Goal: Information Seeking & Learning: Learn about a topic

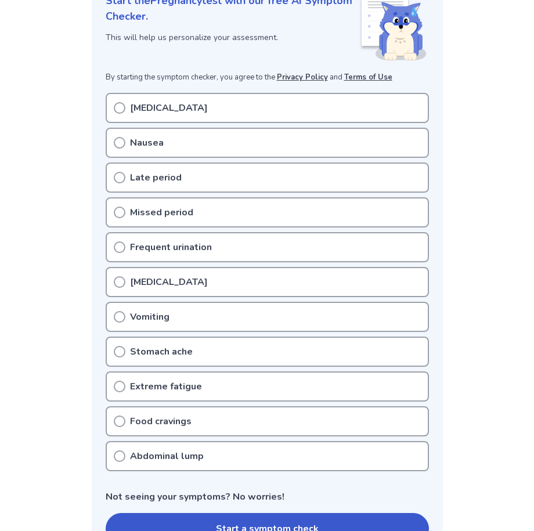
scroll to position [193, 0]
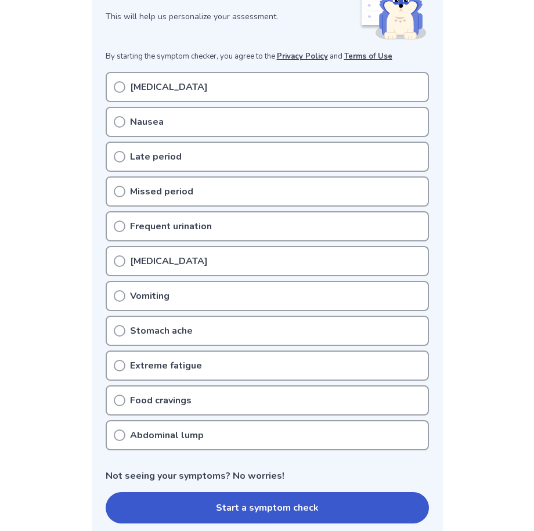
click at [120, 362] on icon at bounding box center [120, 366] width 12 height 12
click at [120, 367] on icon at bounding box center [120, 366] width 12 height 12
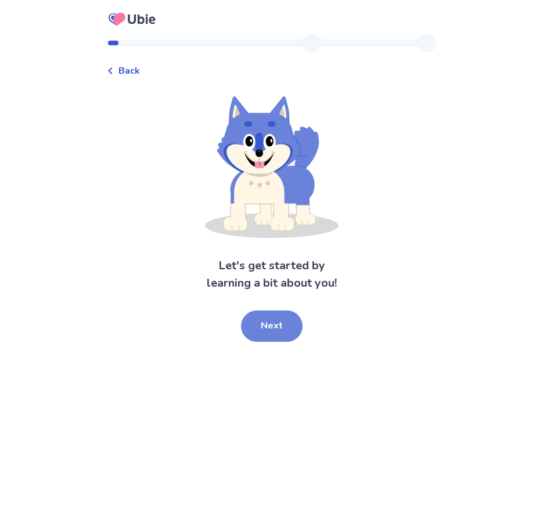
click at [287, 319] on button "Next" at bounding box center [272, 326] width 62 height 31
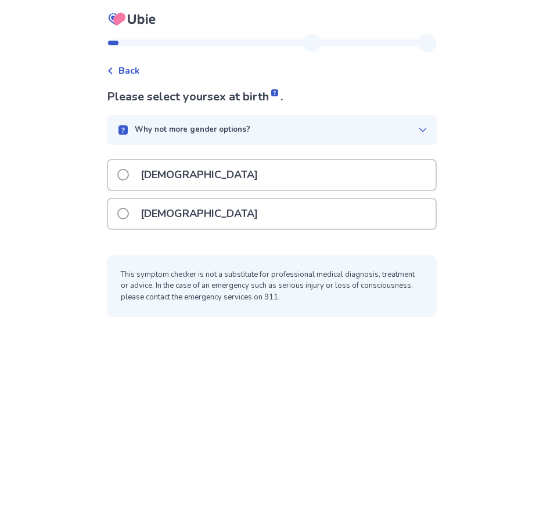
click at [137, 215] on label "Female" at bounding box center [190, 214] width 147 height 30
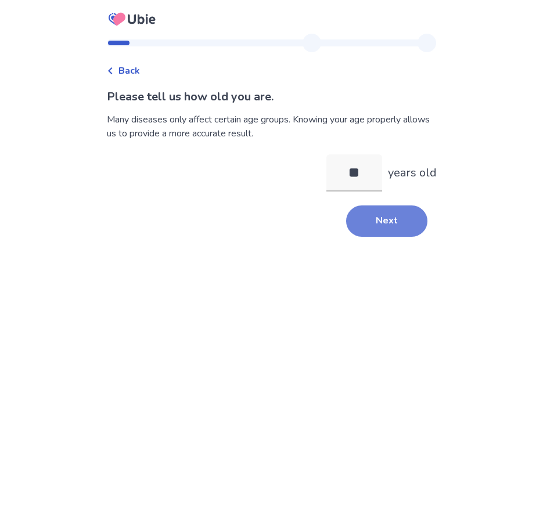
type input "**"
click at [389, 226] on button "Next" at bounding box center [386, 221] width 81 height 31
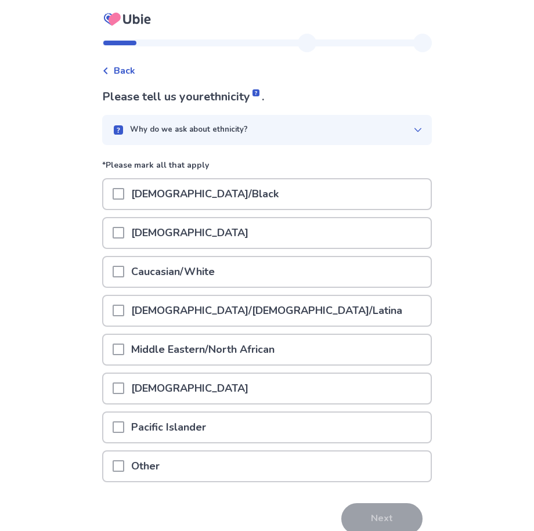
click at [118, 231] on div "Asian" at bounding box center [266, 233] width 327 height 30
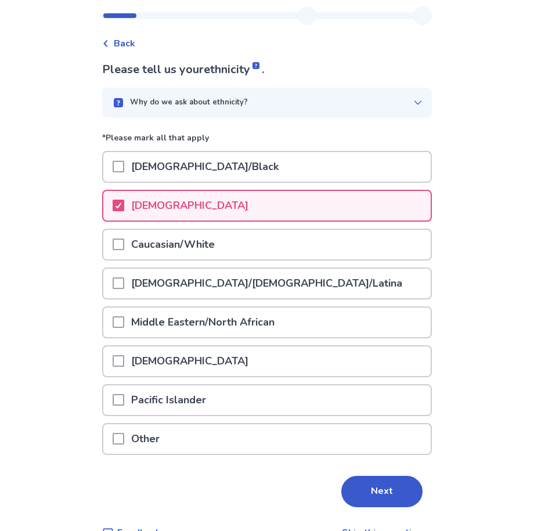
scroll to position [55, 0]
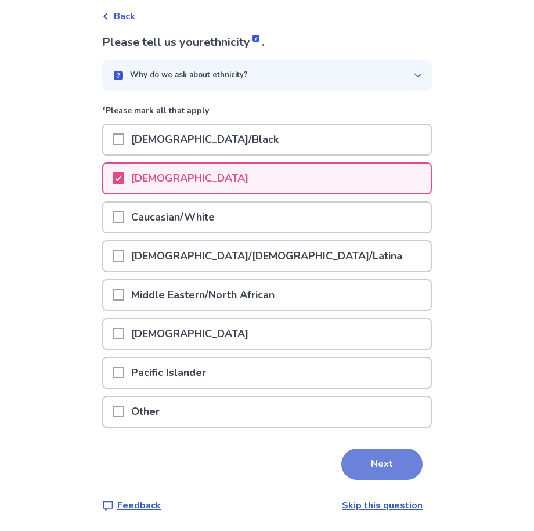
click at [373, 453] on button "Next" at bounding box center [381, 464] width 81 height 31
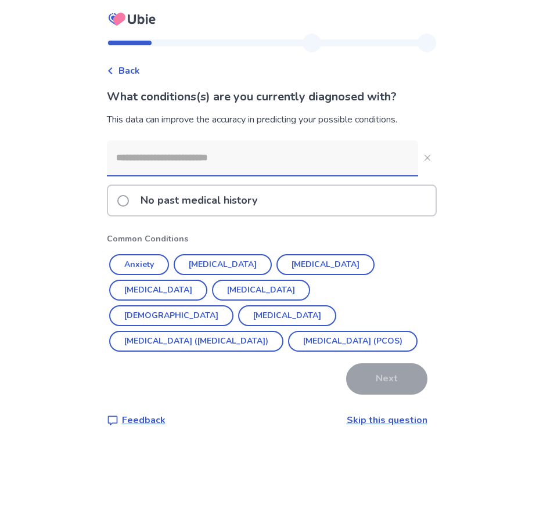
click at [373, 409] on div "What conditions(s) are you currently diagnosed with? This data can improve the …" at bounding box center [272, 257] width 330 height 339
click at [381, 416] on link "Skip this question" at bounding box center [387, 420] width 81 height 13
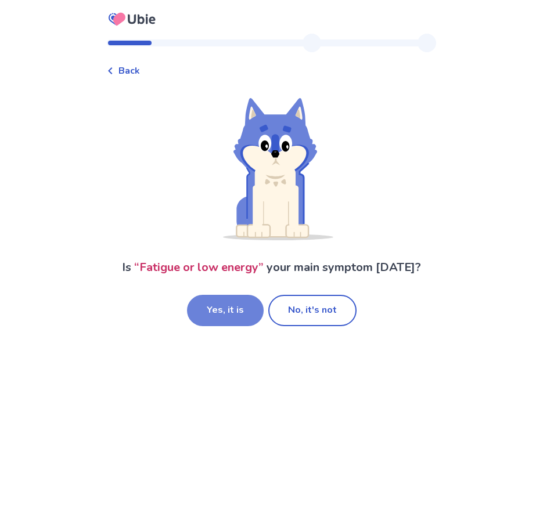
click at [217, 303] on button "Yes, it is" at bounding box center [225, 310] width 77 height 31
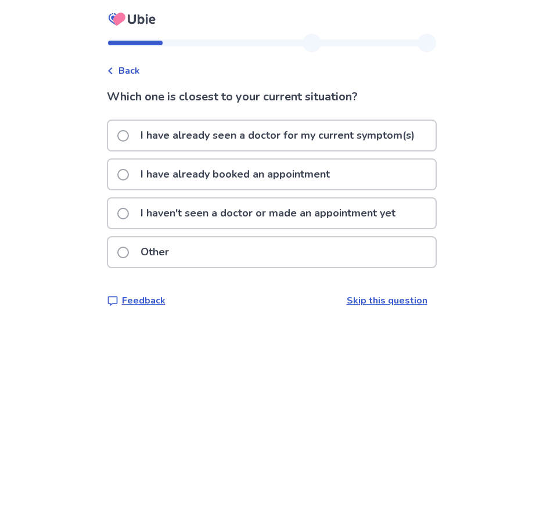
drag, startPoint x: 128, startPoint y: 213, endPoint x: 311, endPoint y: 280, distance: 194.2
click at [129, 214] on span at bounding box center [123, 214] width 12 height 12
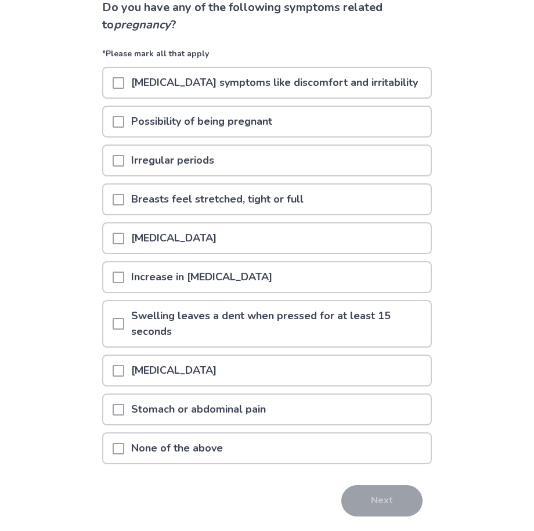
scroll to position [77, 0]
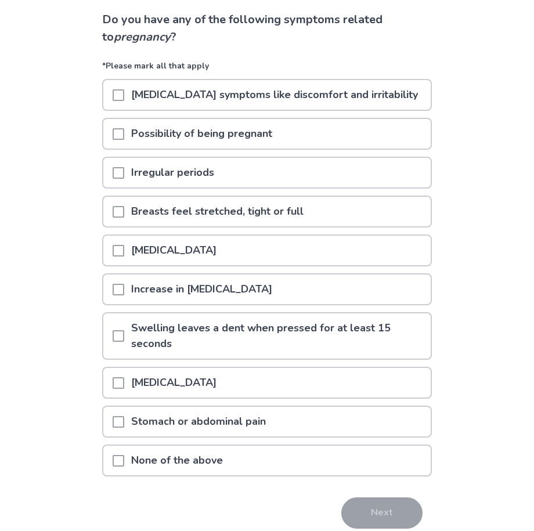
click at [124, 135] on span at bounding box center [119, 134] width 12 height 12
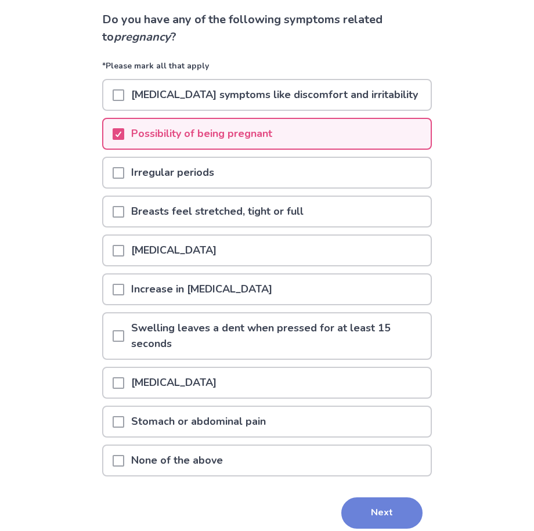
click at [372, 512] on button "Next" at bounding box center [381, 513] width 81 height 31
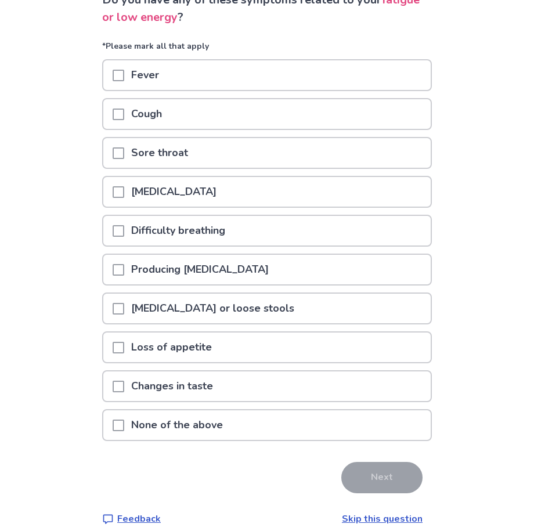
scroll to position [110, 0]
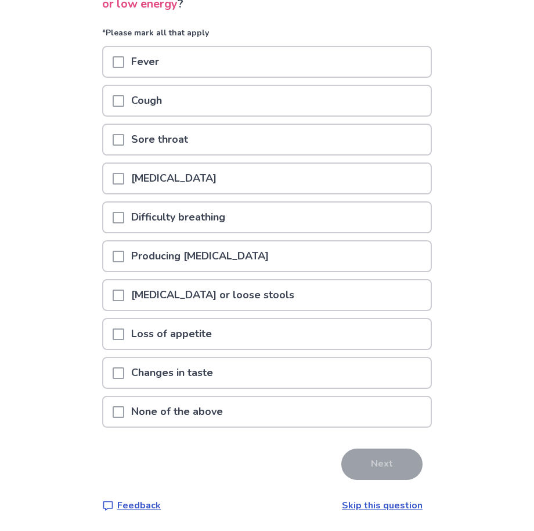
click at [123, 297] on span at bounding box center [119, 296] width 12 height 12
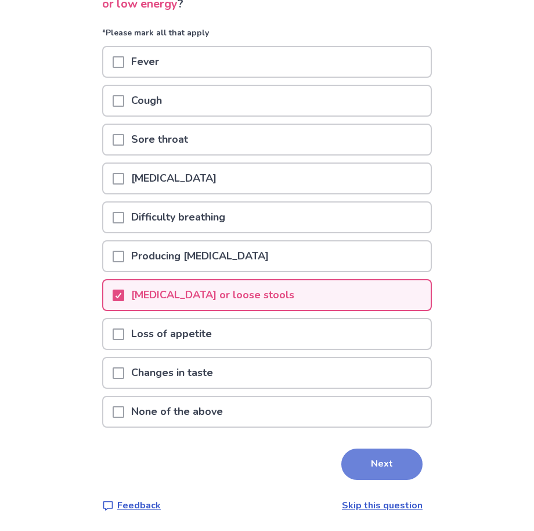
click at [374, 466] on button "Next" at bounding box center [381, 464] width 81 height 31
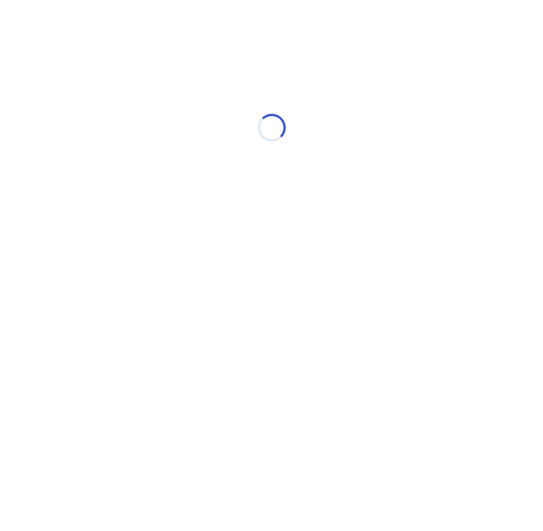
select select "*"
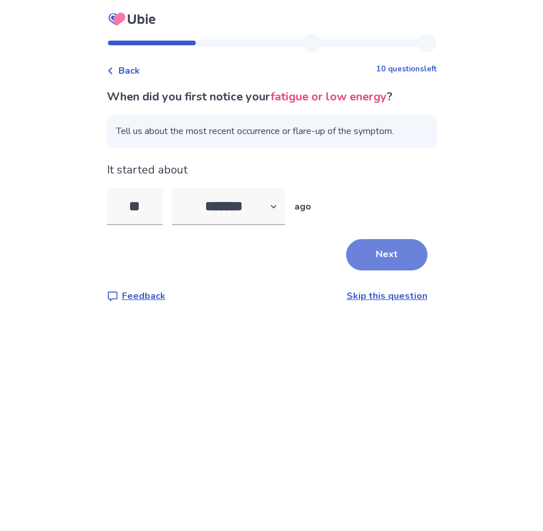
type input "**"
click at [368, 262] on button "Next" at bounding box center [386, 254] width 81 height 31
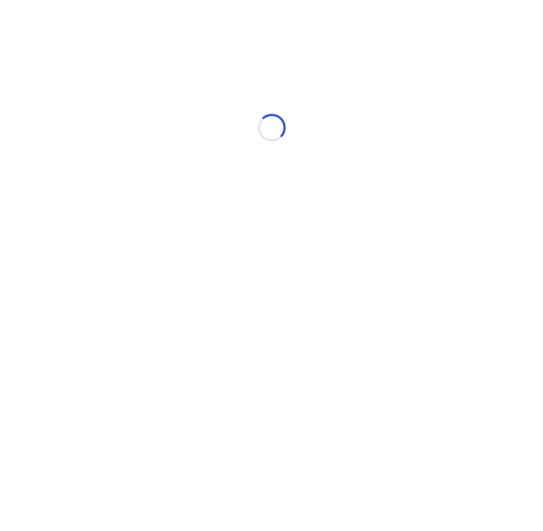
select select "*"
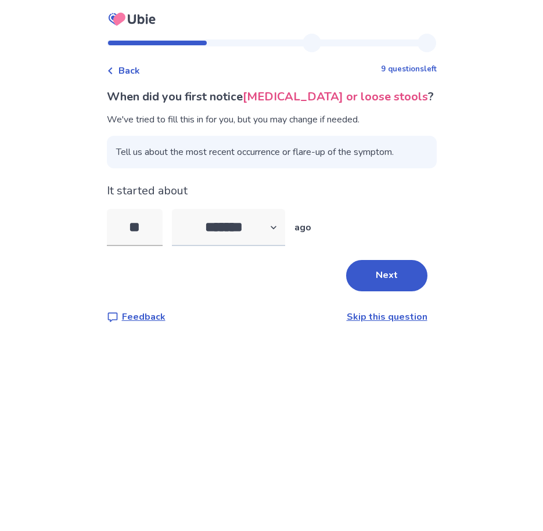
type input "*"
click at [373, 275] on button "Next" at bounding box center [386, 275] width 81 height 31
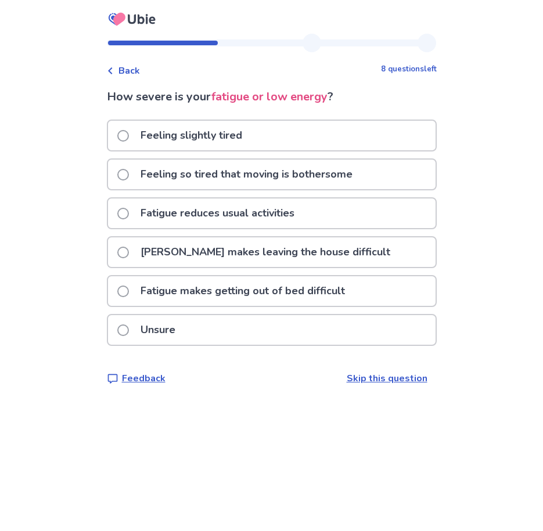
click at [129, 136] on span at bounding box center [123, 136] width 12 height 12
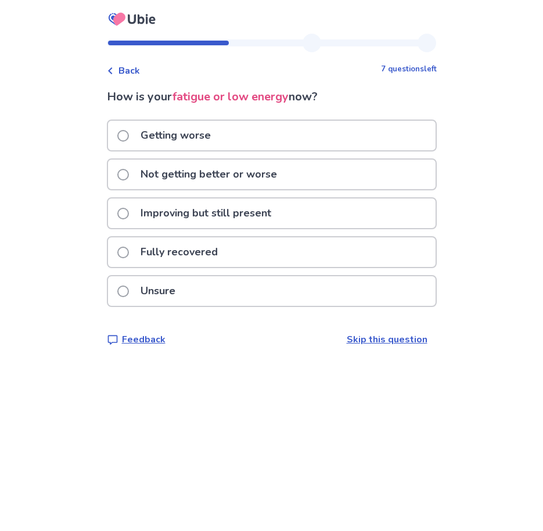
click at [128, 139] on span at bounding box center [123, 136] width 12 height 12
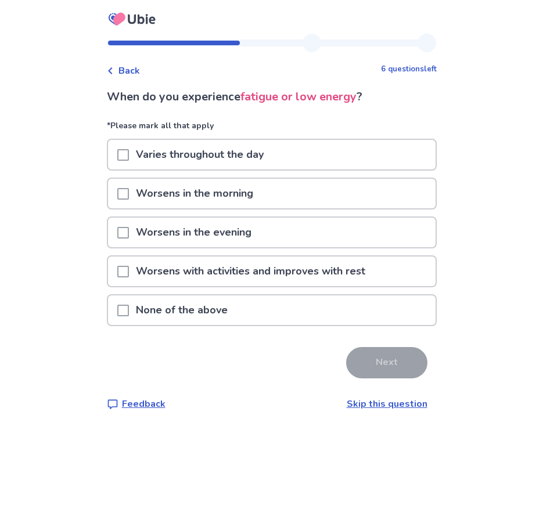
click at [124, 148] on div at bounding box center [123, 155] width 12 height 30
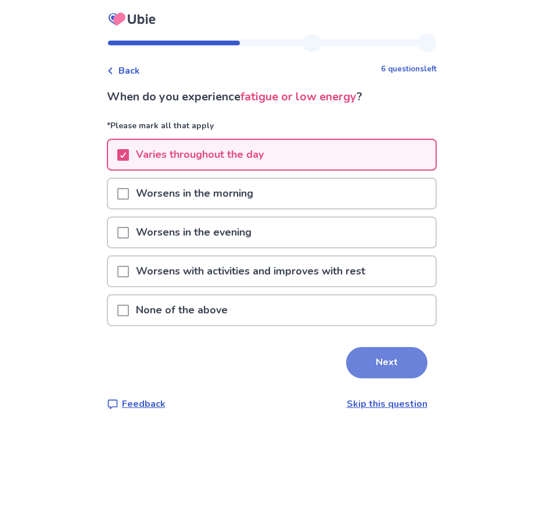
click at [373, 360] on button "Next" at bounding box center [386, 362] width 81 height 31
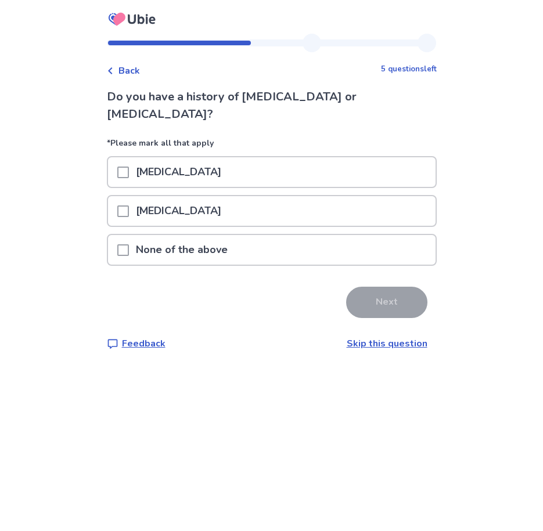
click at [129, 244] on span at bounding box center [123, 250] width 12 height 12
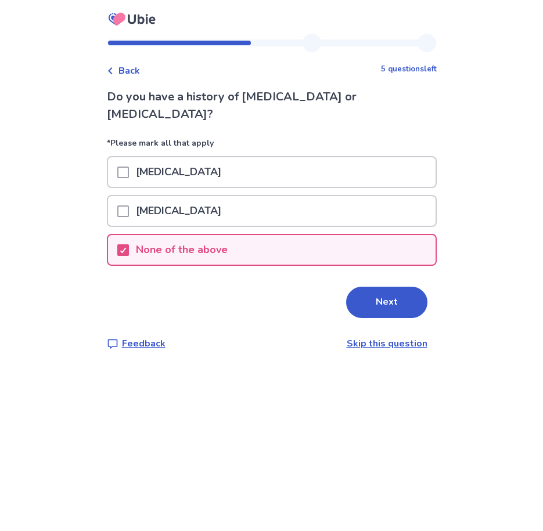
click at [385, 287] on button "Next" at bounding box center [386, 302] width 81 height 31
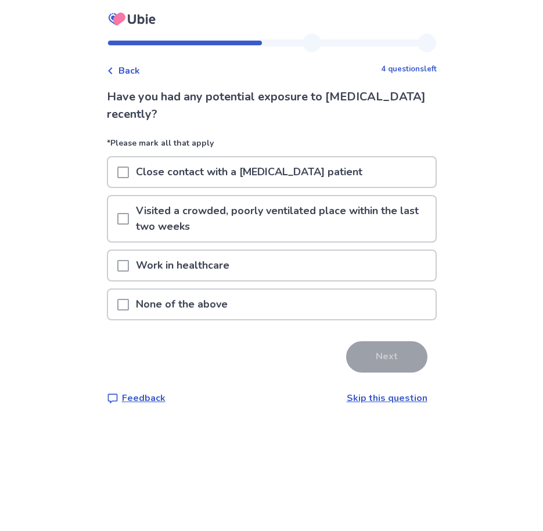
drag, startPoint x: 127, startPoint y: 304, endPoint x: 163, endPoint y: 311, distance: 36.7
click at [128, 304] on span at bounding box center [123, 305] width 12 height 12
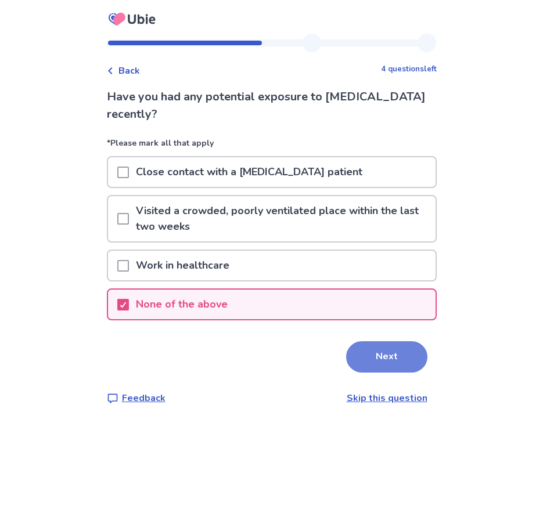
click at [385, 354] on button "Next" at bounding box center [386, 356] width 81 height 31
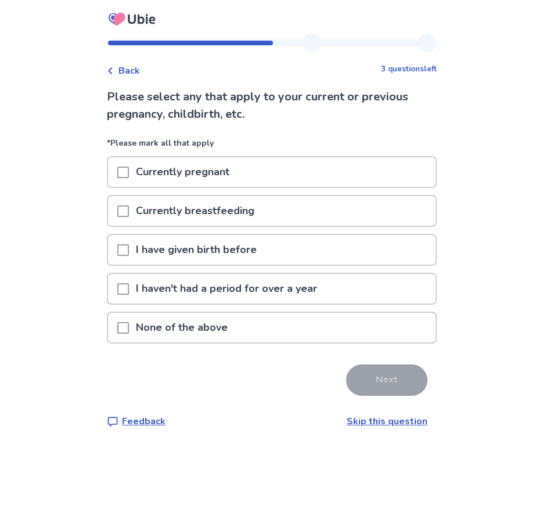
click at [129, 246] on span at bounding box center [123, 250] width 12 height 12
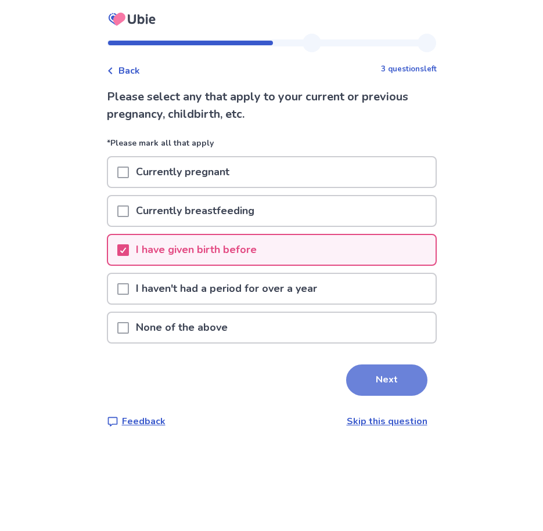
click at [392, 379] on button "Next" at bounding box center [386, 380] width 81 height 31
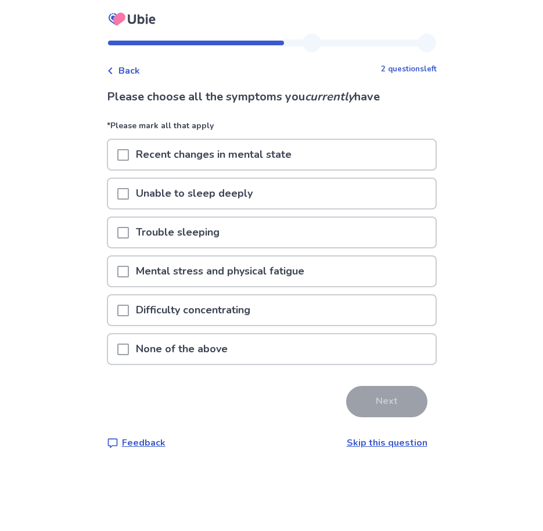
click at [126, 69] on span "Back" at bounding box center [128, 71] width 21 height 14
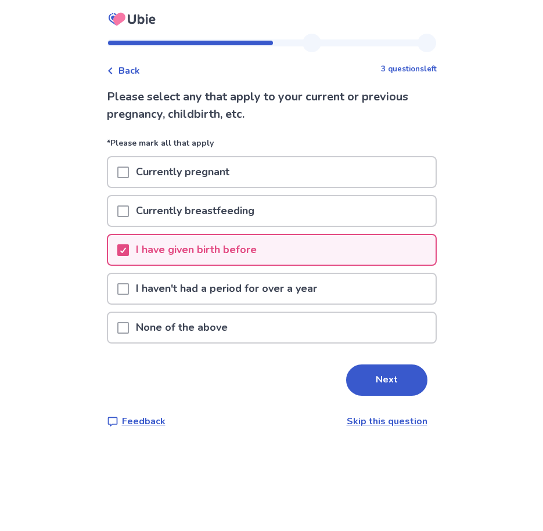
click at [129, 330] on span at bounding box center [123, 328] width 12 height 12
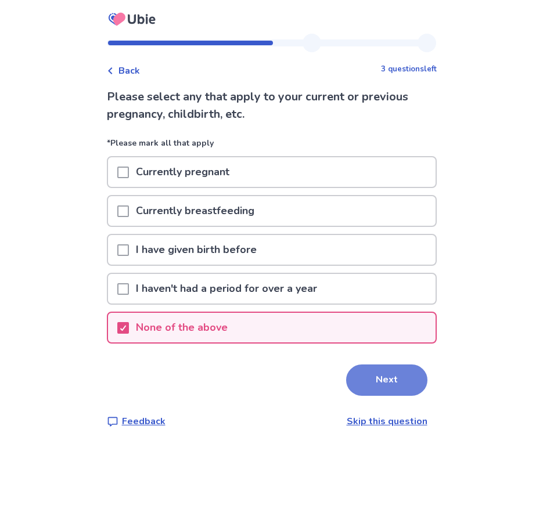
click at [380, 390] on button "Next" at bounding box center [386, 380] width 81 height 31
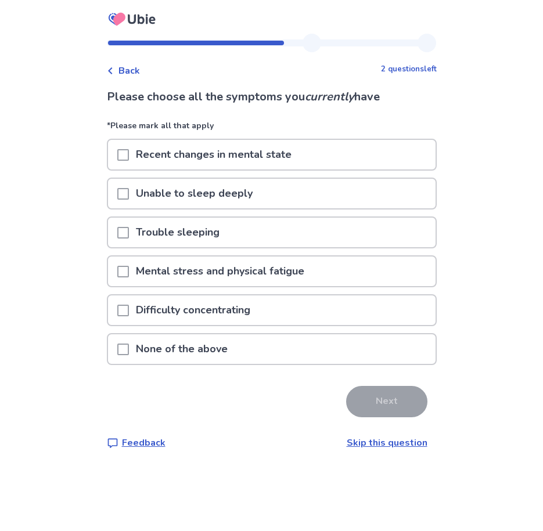
click at [124, 355] on span at bounding box center [123, 350] width 12 height 12
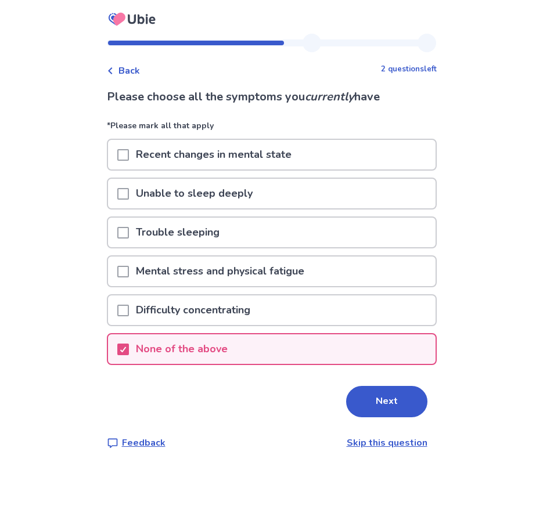
drag, startPoint x: 396, startPoint y: 404, endPoint x: 453, endPoint y: 415, distance: 58.0
click at [404, 404] on button "Next" at bounding box center [386, 401] width 81 height 31
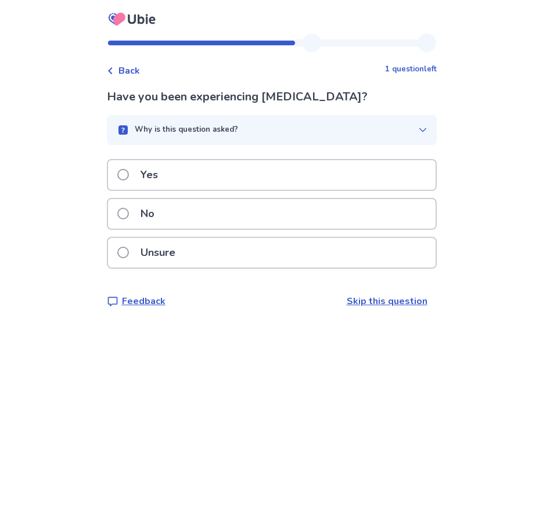
click at [129, 214] on span at bounding box center [123, 214] width 12 height 12
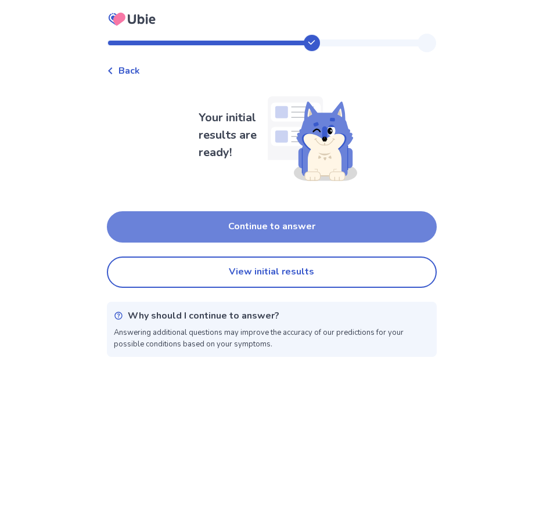
click at [359, 226] on button "Continue to answer" at bounding box center [272, 226] width 330 height 31
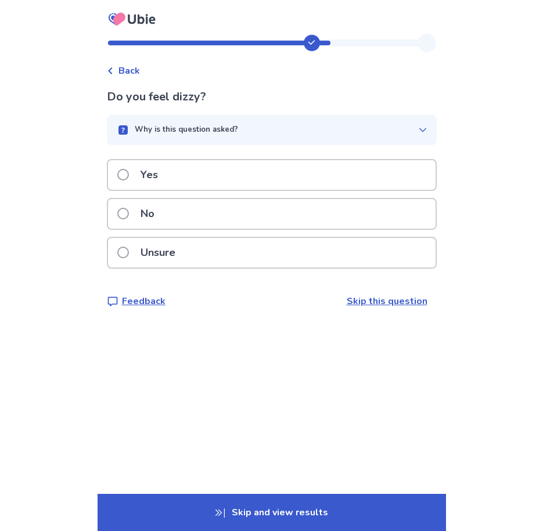
click at [129, 213] on span at bounding box center [123, 214] width 12 height 12
click at [134, 179] on label "Yes" at bounding box center [141, 175] width 48 height 30
click at [129, 178] on span at bounding box center [123, 175] width 12 height 12
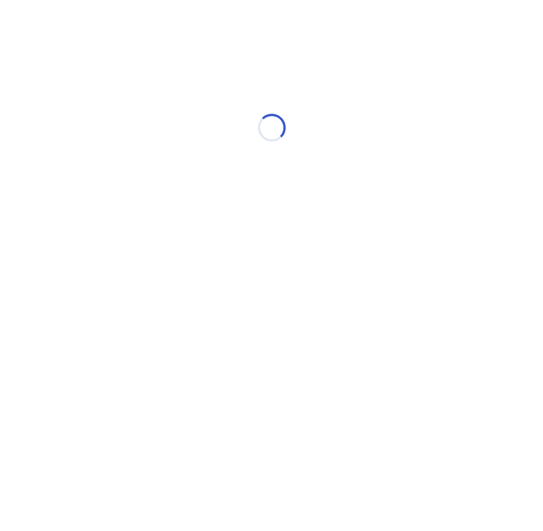
select select "*"
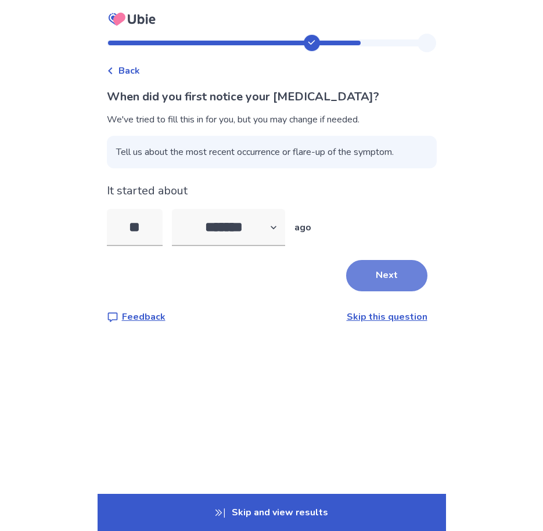
type input "**"
click at [406, 276] on button "Next" at bounding box center [386, 275] width 81 height 31
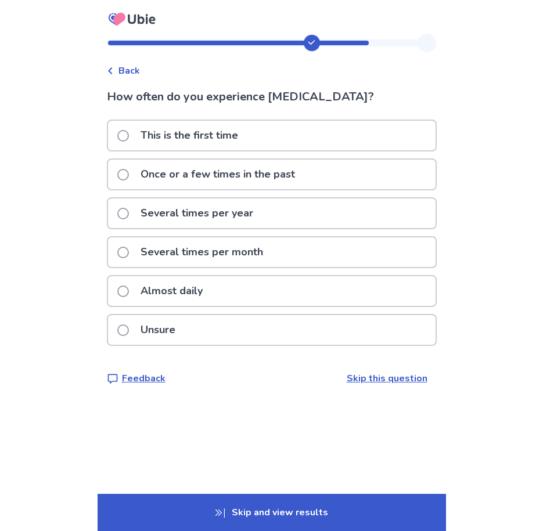
click at [129, 249] on span at bounding box center [123, 253] width 12 height 12
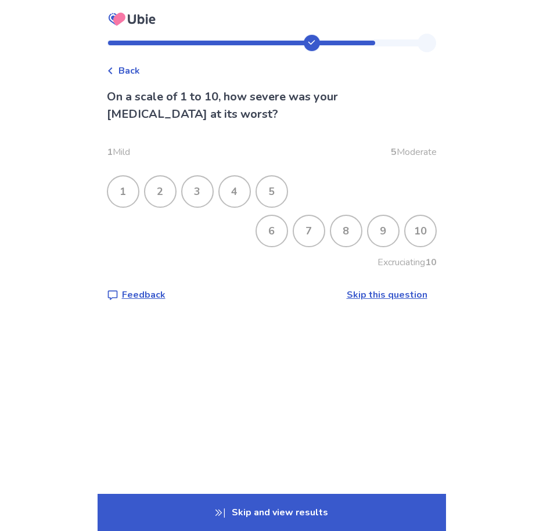
click at [249, 192] on div "4" at bounding box center [234, 192] width 30 height 30
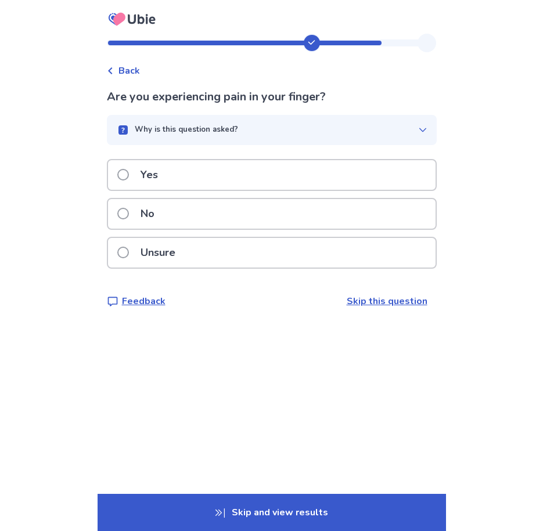
click at [129, 214] on span at bounding box center [123, 214] width 12 height 12
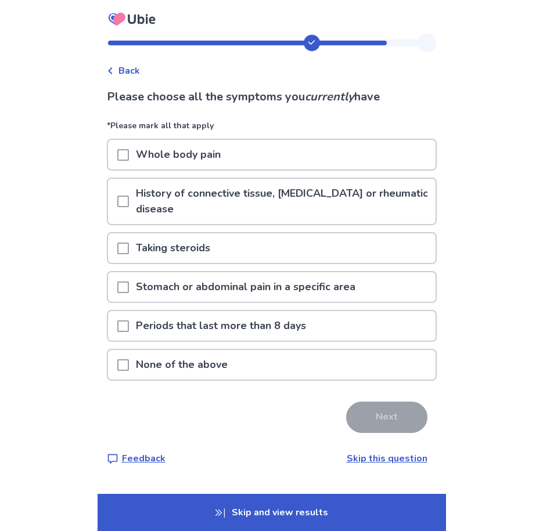
click at [129, 282] on span at bounding box center [123, 288] width 12 height 12
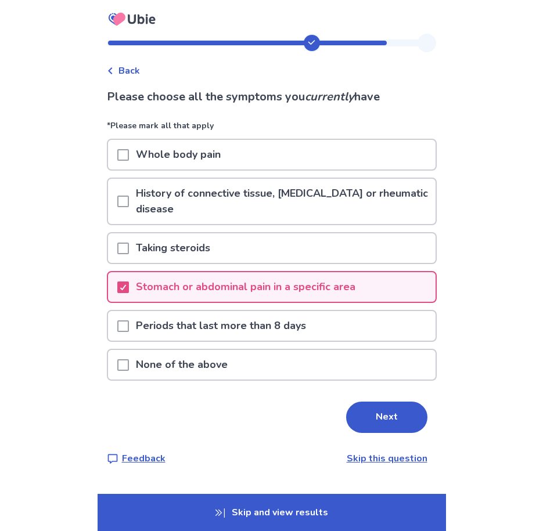
click at [127, 332] on span at bounding box center [123, 326] width 12 height 12
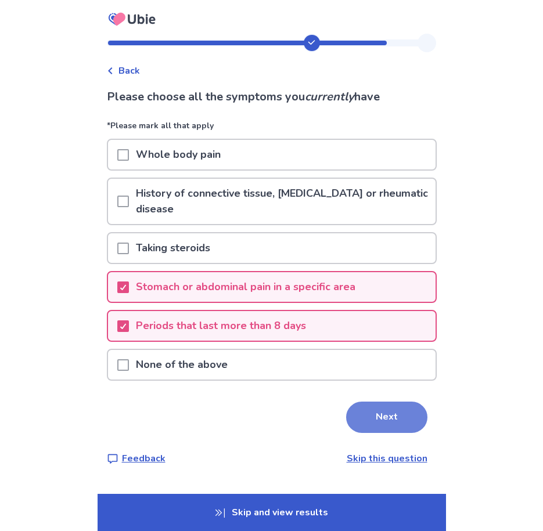
click at [370, 432] on button "Next" at bounding box center [386, 417] width 81 height 31
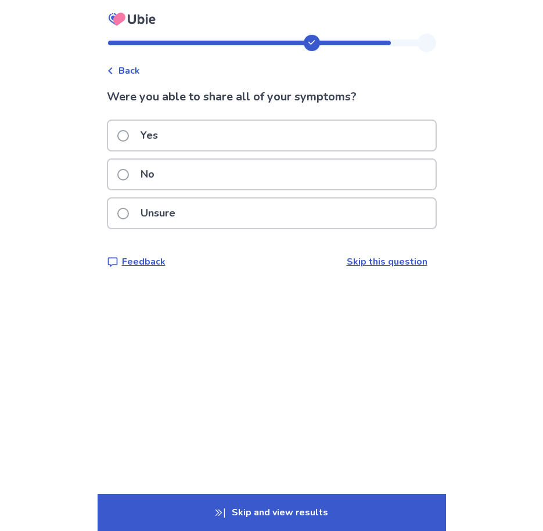
click at [129, 71] on span "Back" at bounding box center [128, 71] width 21 height 14
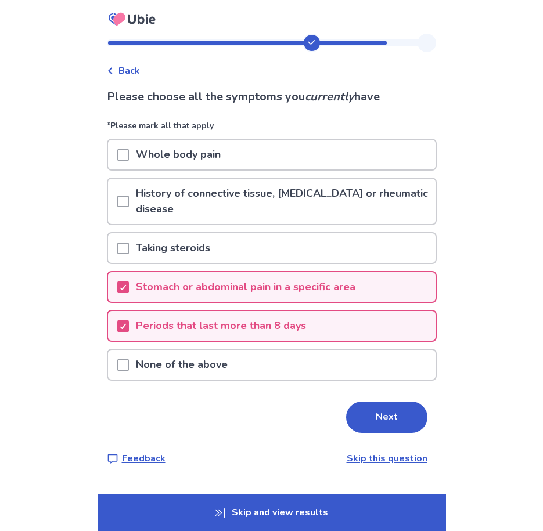
click at [129, 150] on span at bounding box center [123, 155] width 12 height 12
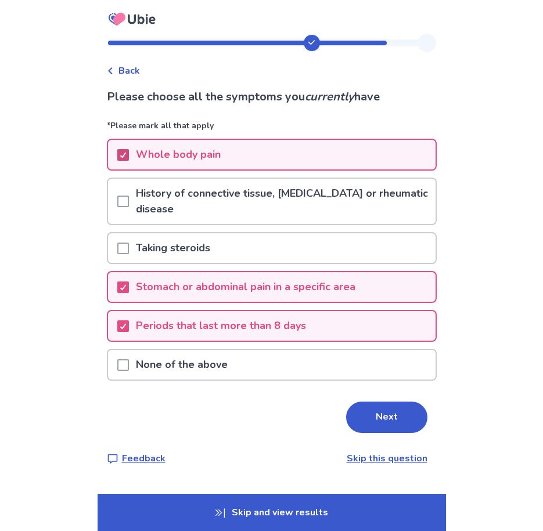
click at [127, 155] on icon at bounding box center [123, 155] width 7 height 6
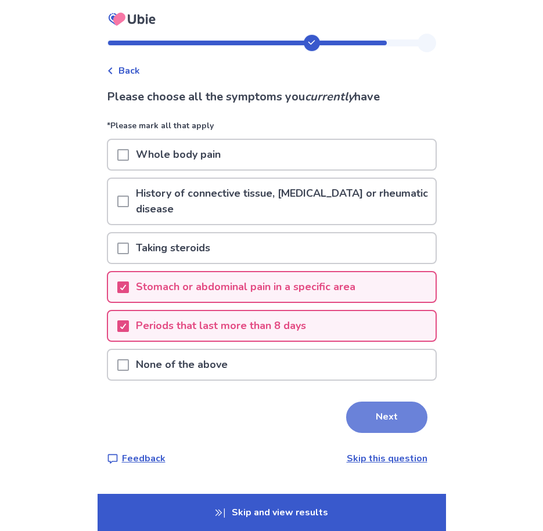
click at [390, 414] on button "Next" at bounding box center [386, 417] width 81 height 31
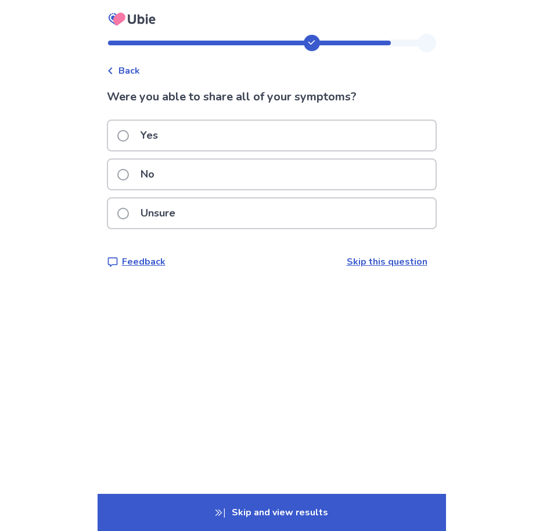
click at [125, 136] on span at bounding box center [123, 136] width 12 height 12
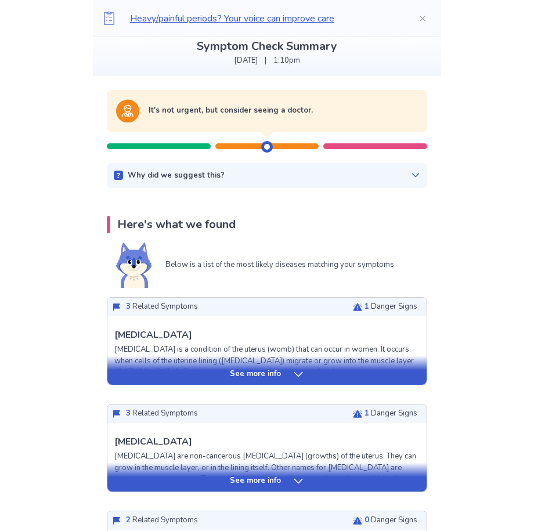
scroll to position [116, 0]
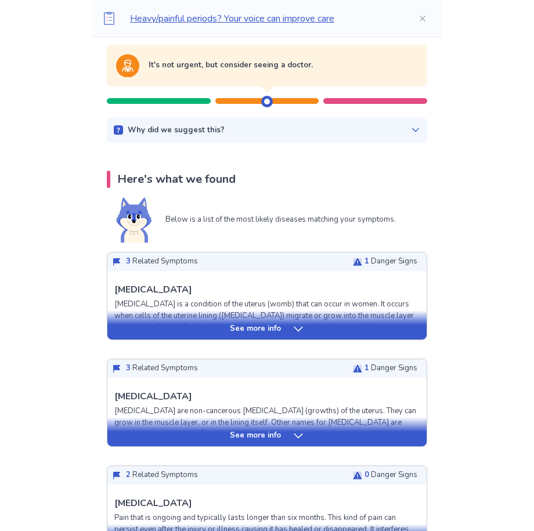
click at [312, 327] on div "See more info" at bounding box center [266, 329] width 319 height 12
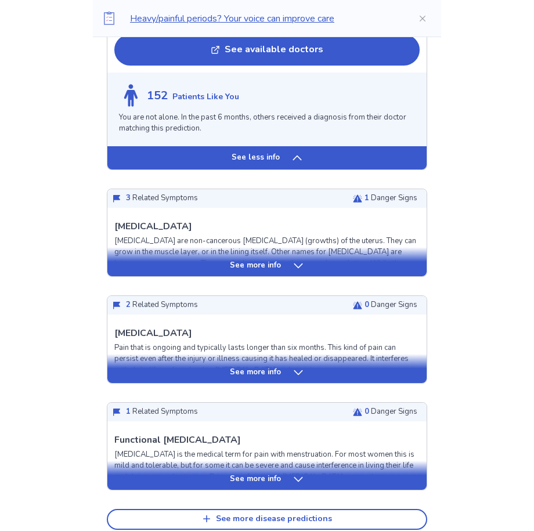
scroll to position [1238, 0]
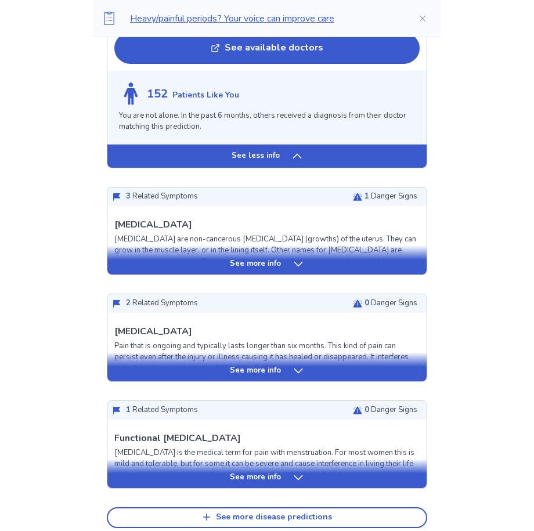
click at [279, 259] on p "See more info" at bounding box center [255, 264] width 51 height 12
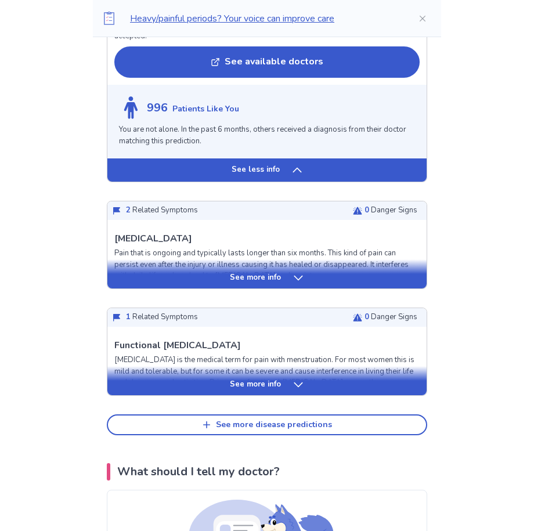
scroll to position [2322, 0]
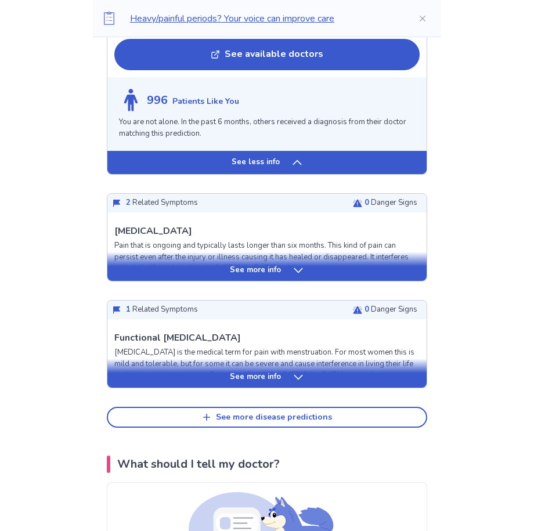
click at [264, 372] on p "See more info" at bounding box center [255, 378] width 51 height 12
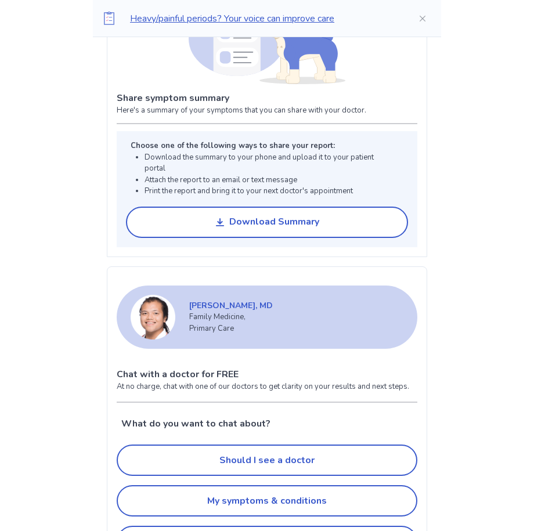
scroll to position [3909, 0]
